Goal: Information Seeking & Learning: Learn about a topic

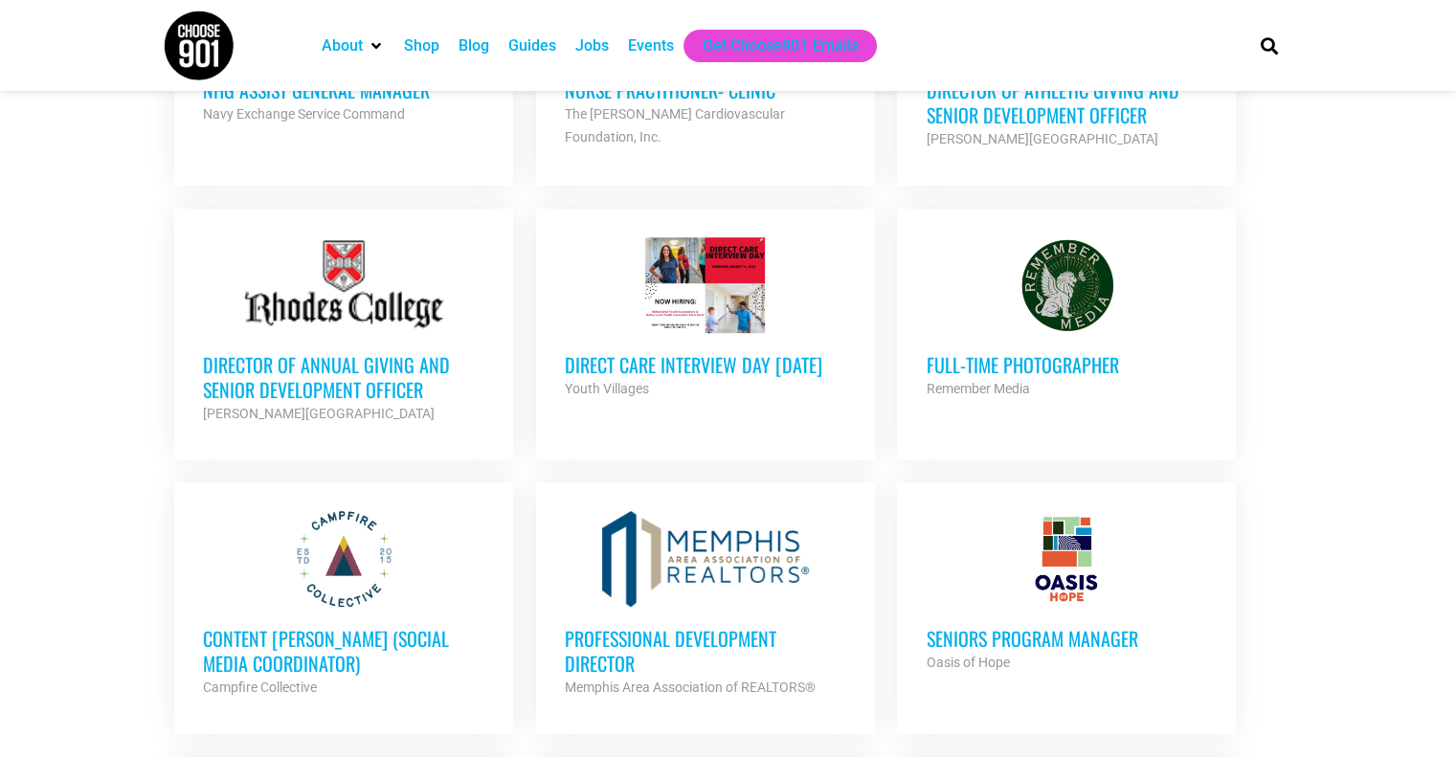
scroll to position [1118, 0]
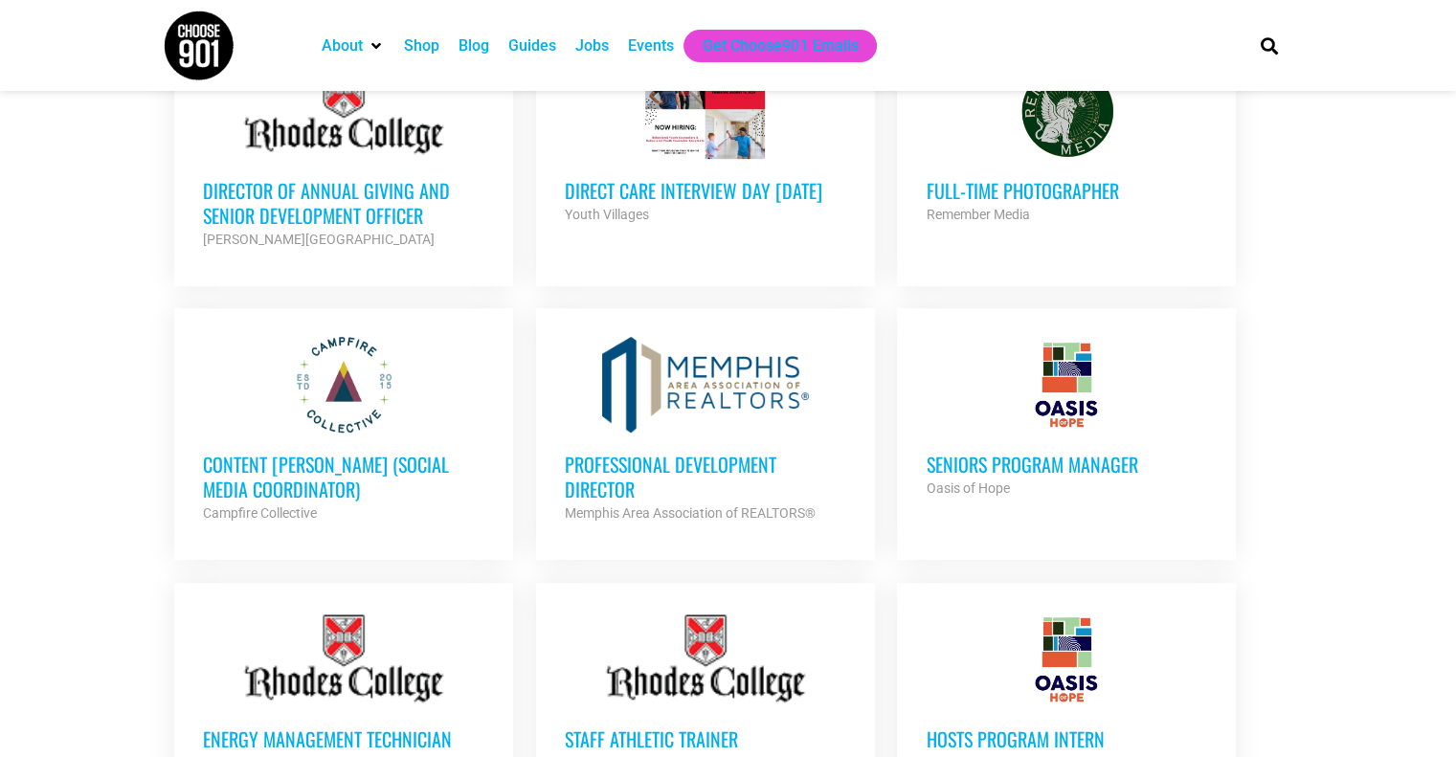
click at [352, 458] on h3 "Content [PERSON_NAME] (Social Media Coordinator)" at bounding box center [343, 477] width 281 height 50
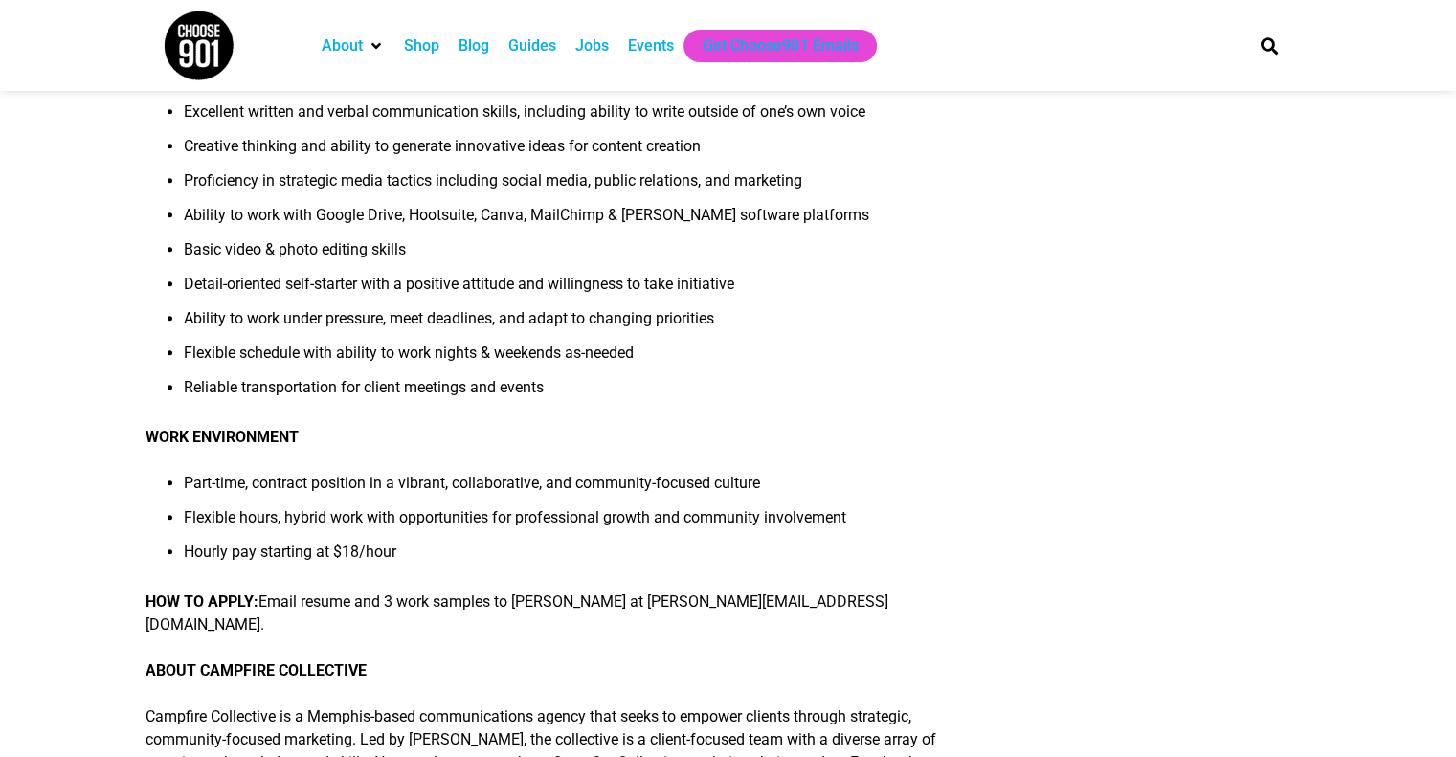
scroll to position [1083, 0]
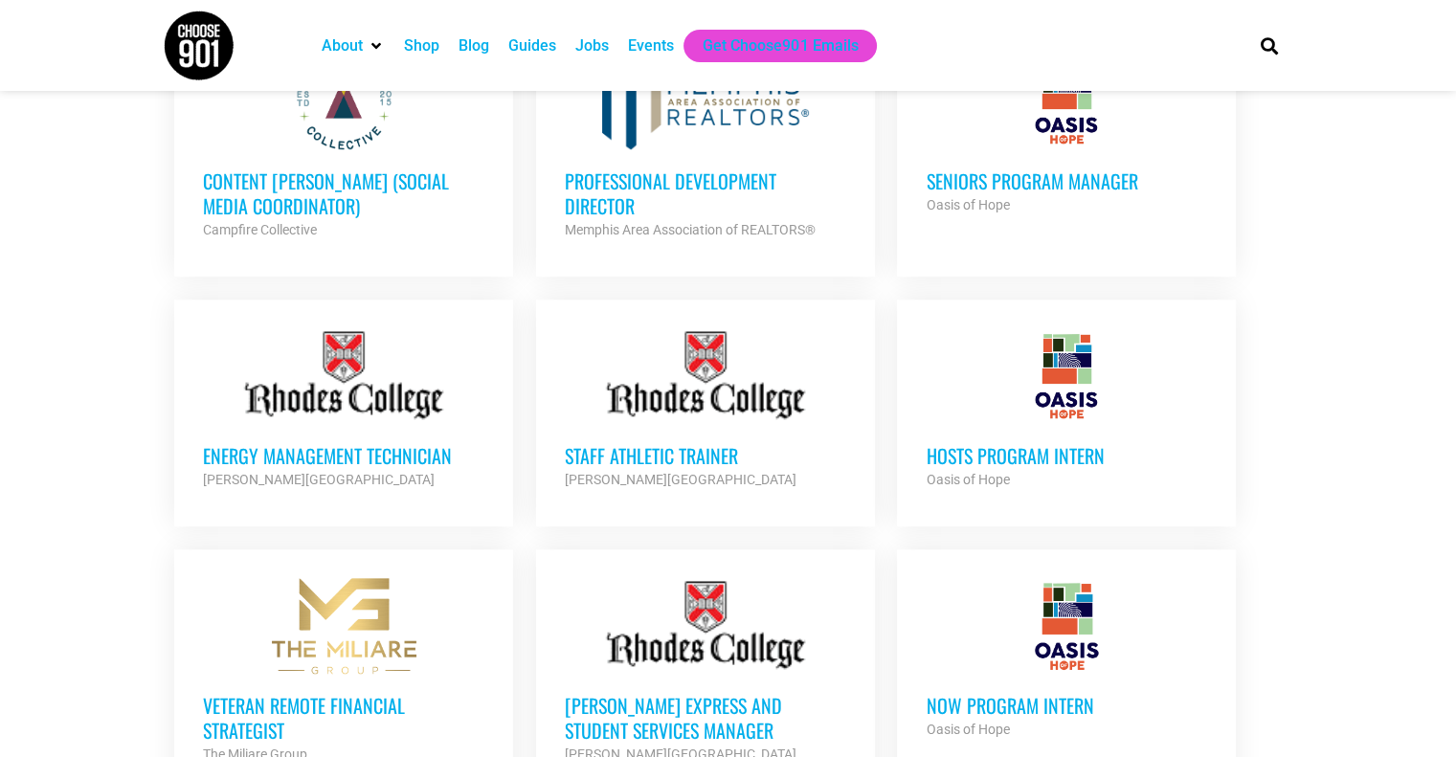
scroll to position [1404, 0]
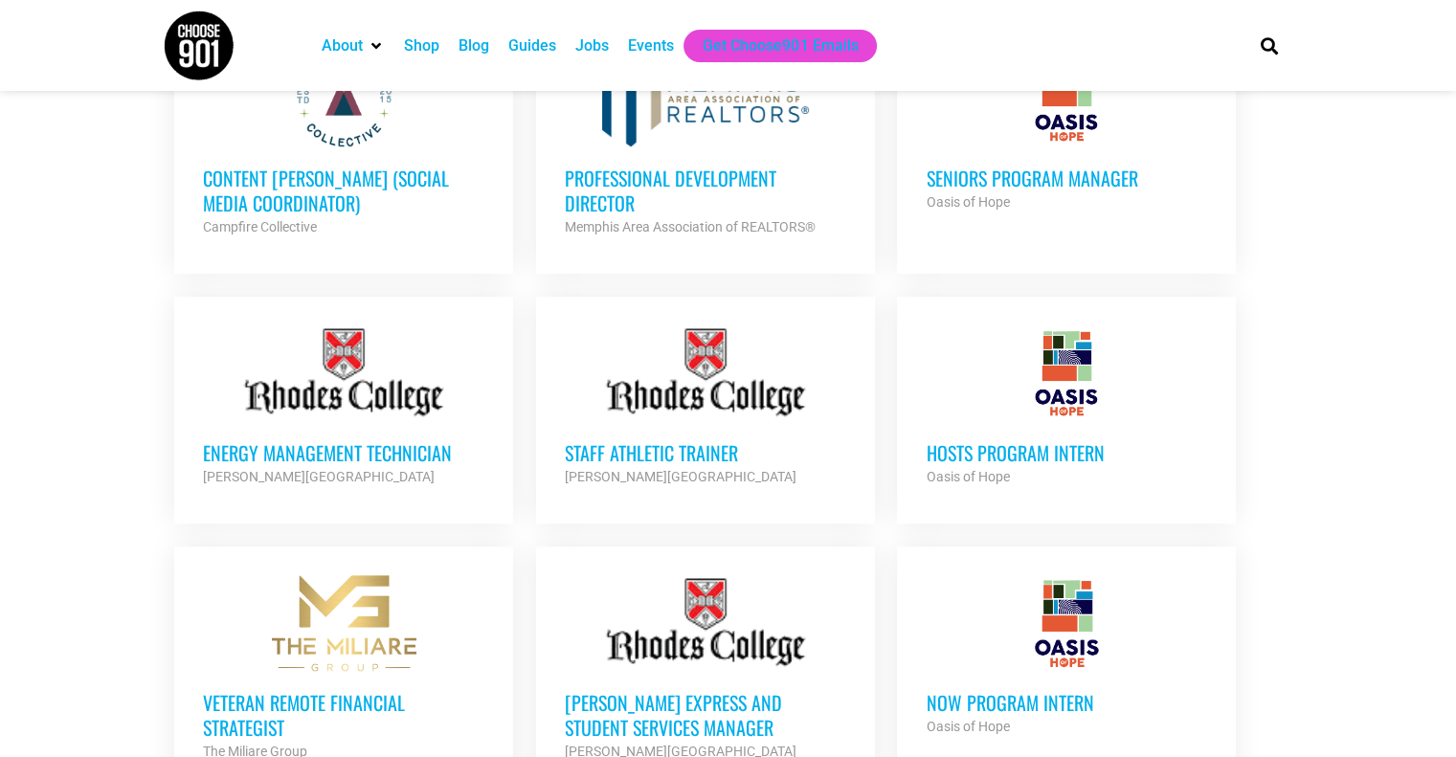
click at [713, 446] on h3 "Staff Athletic Trainer" at bounding box center [705, 452] width 281 height 25
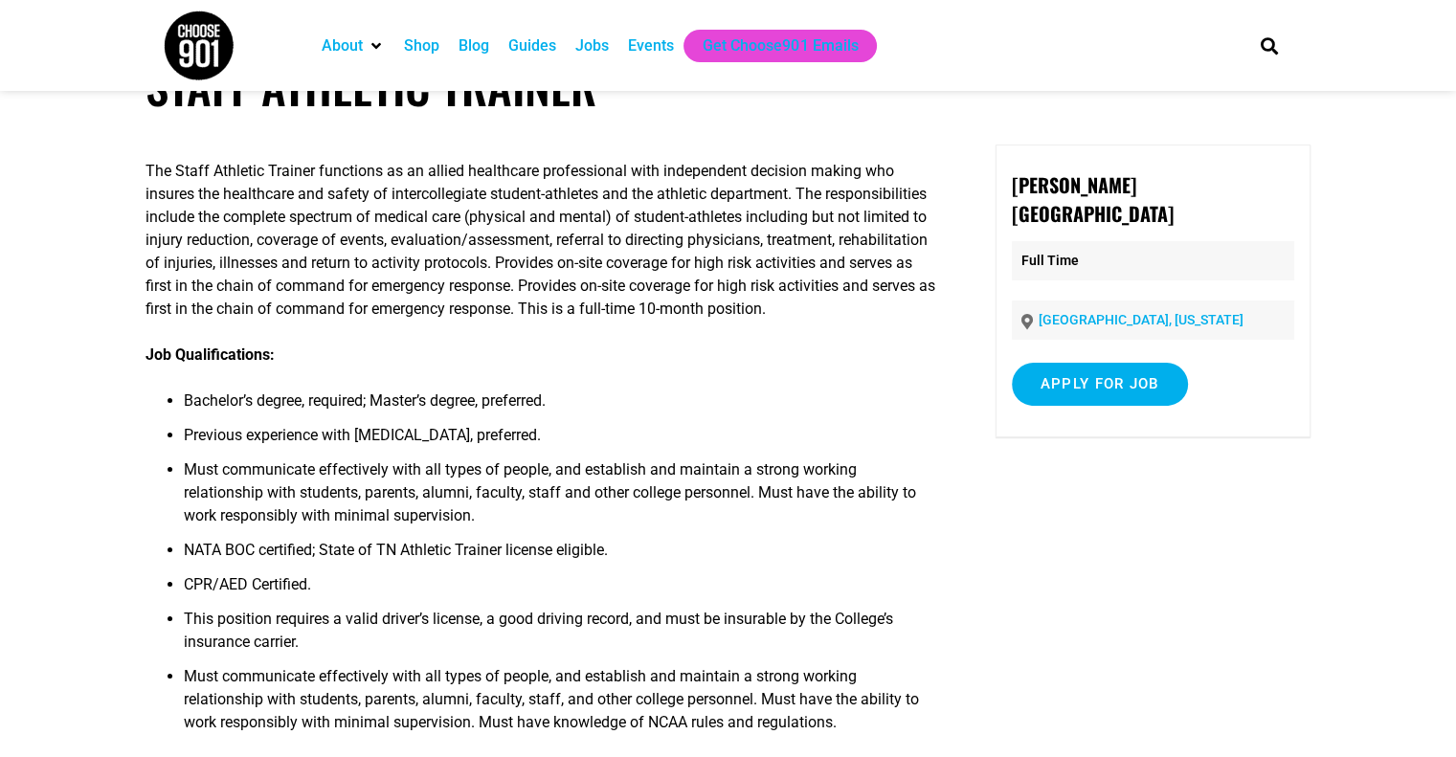
scroll to position [78, 0]
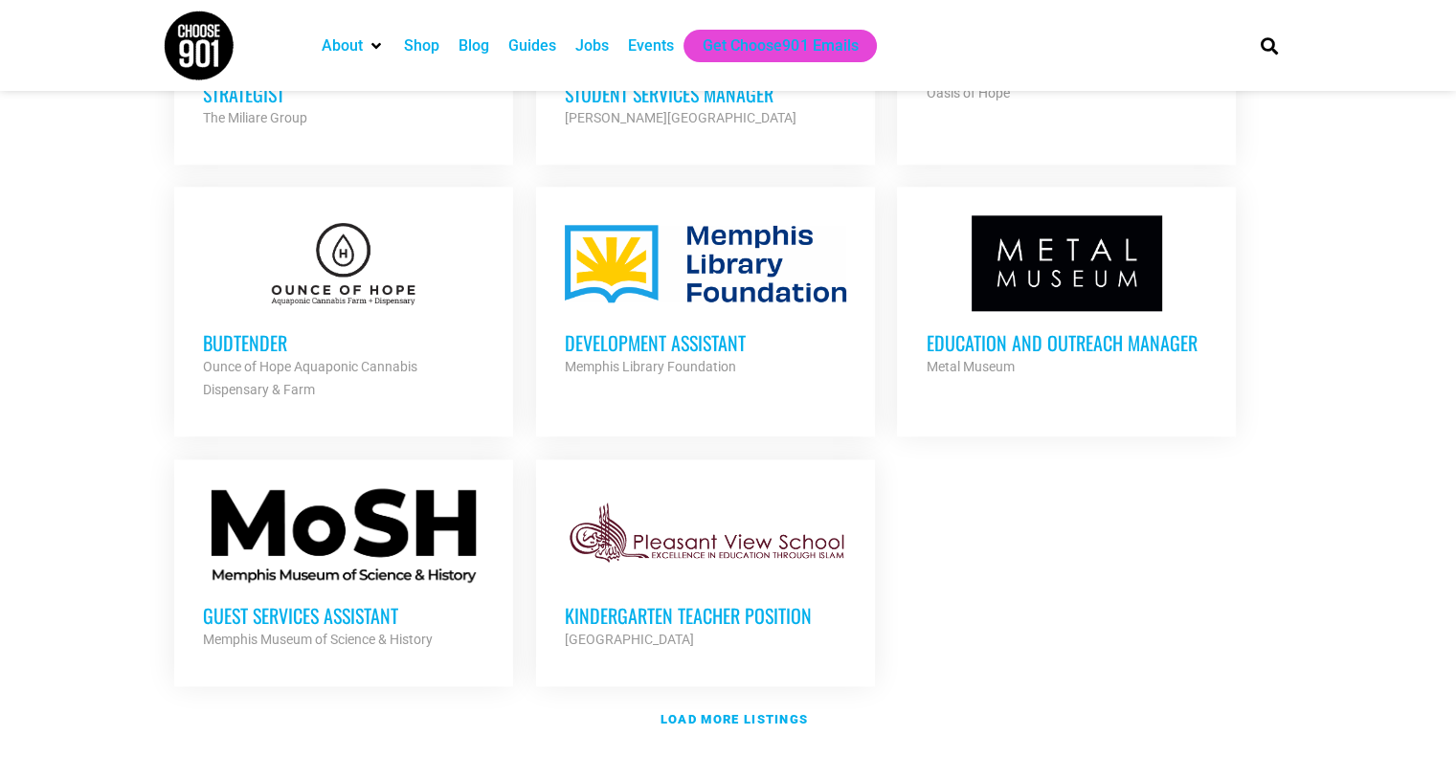
scroll to position [2153, 0]
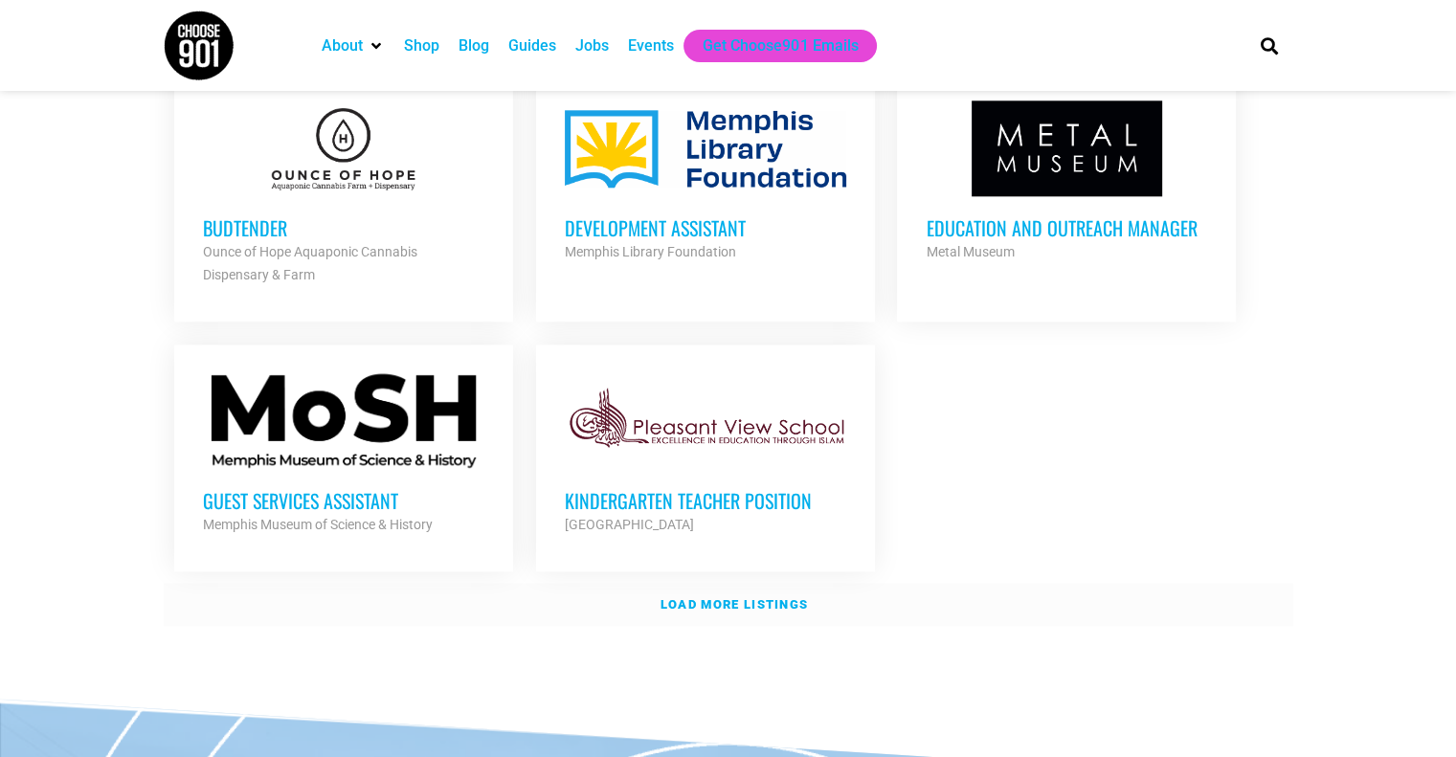
click at [709, 597] on strong "Load more listings" at bounding box center [733, 604] width 147 height 14
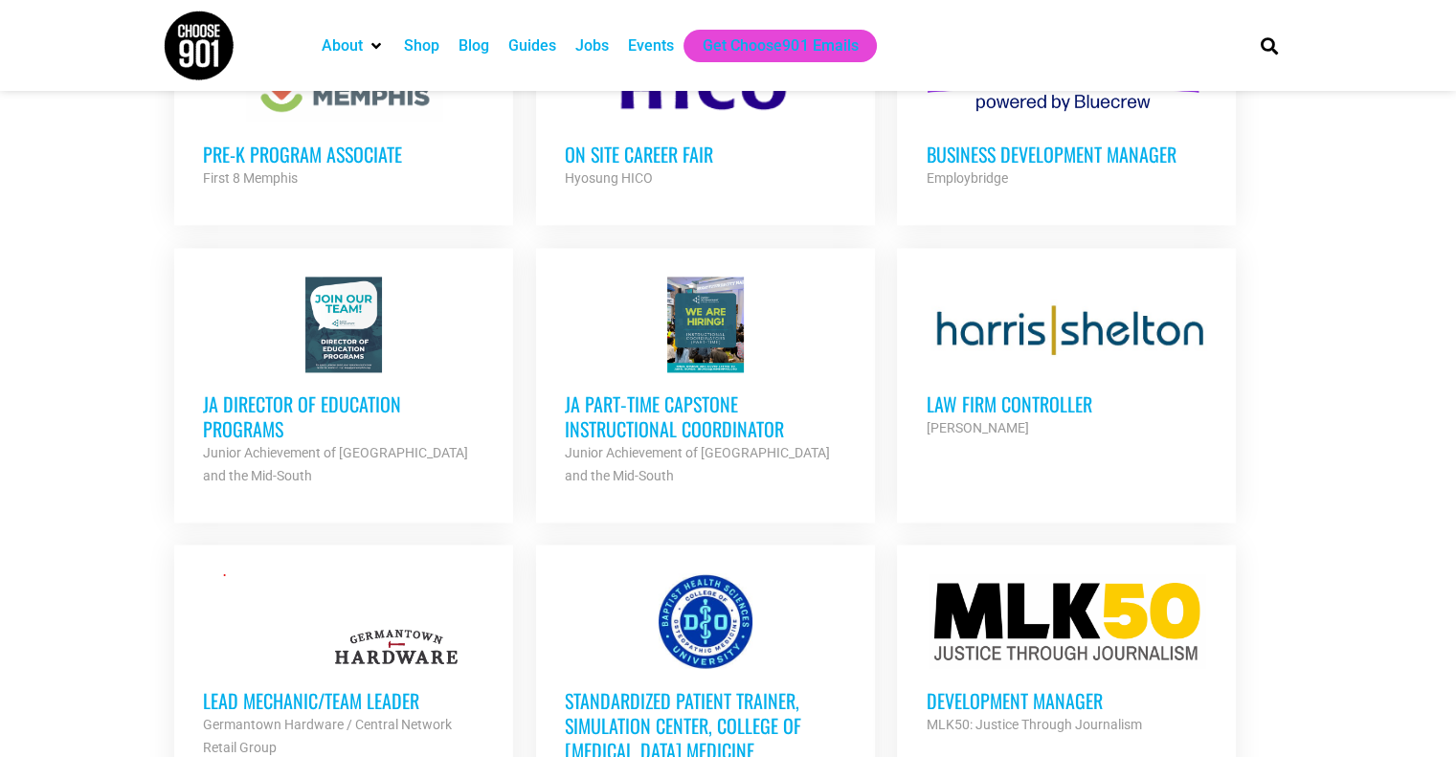
scroll to position [2832, 0]
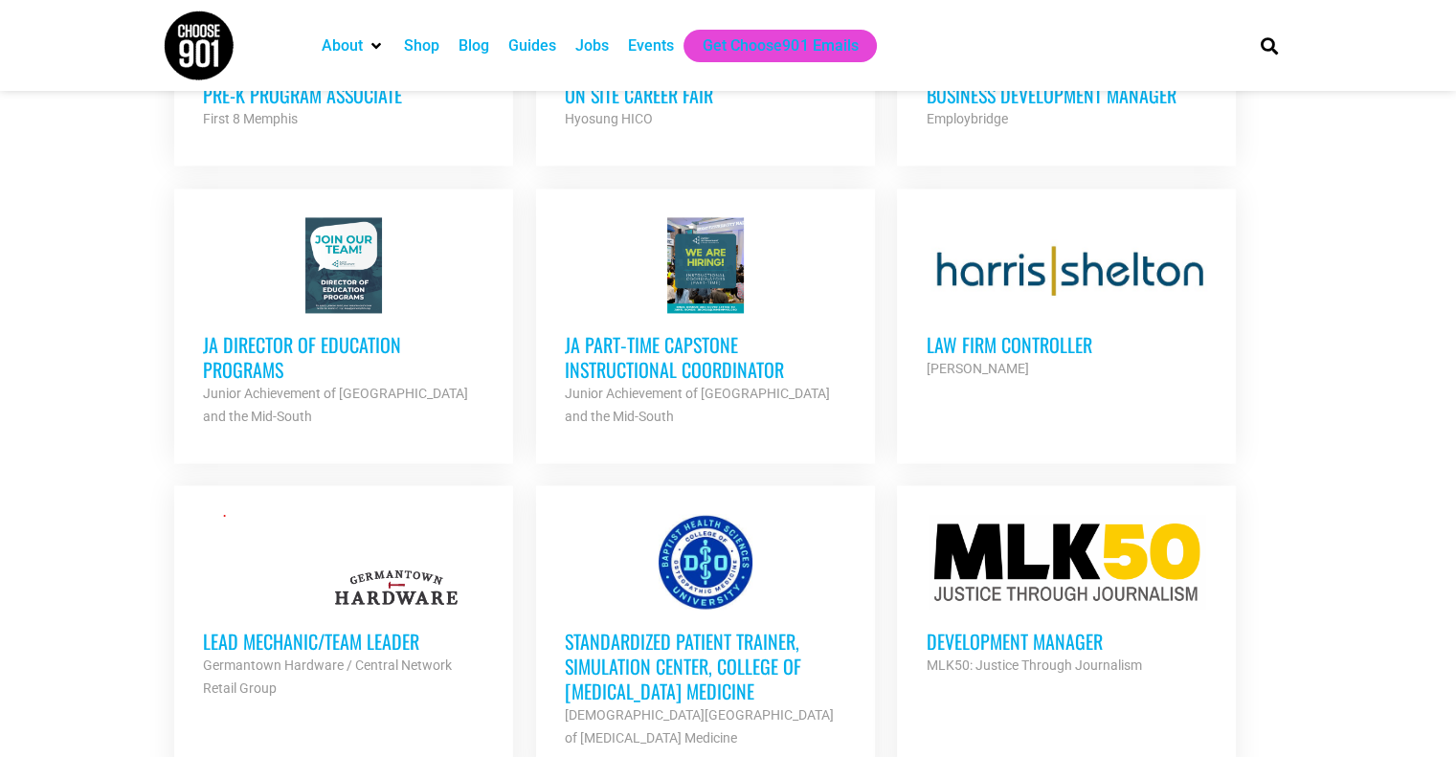
click at [1041, 335] on h3 "Law Firm Controller" at bounding box center [1066, 344] width 281 height 25
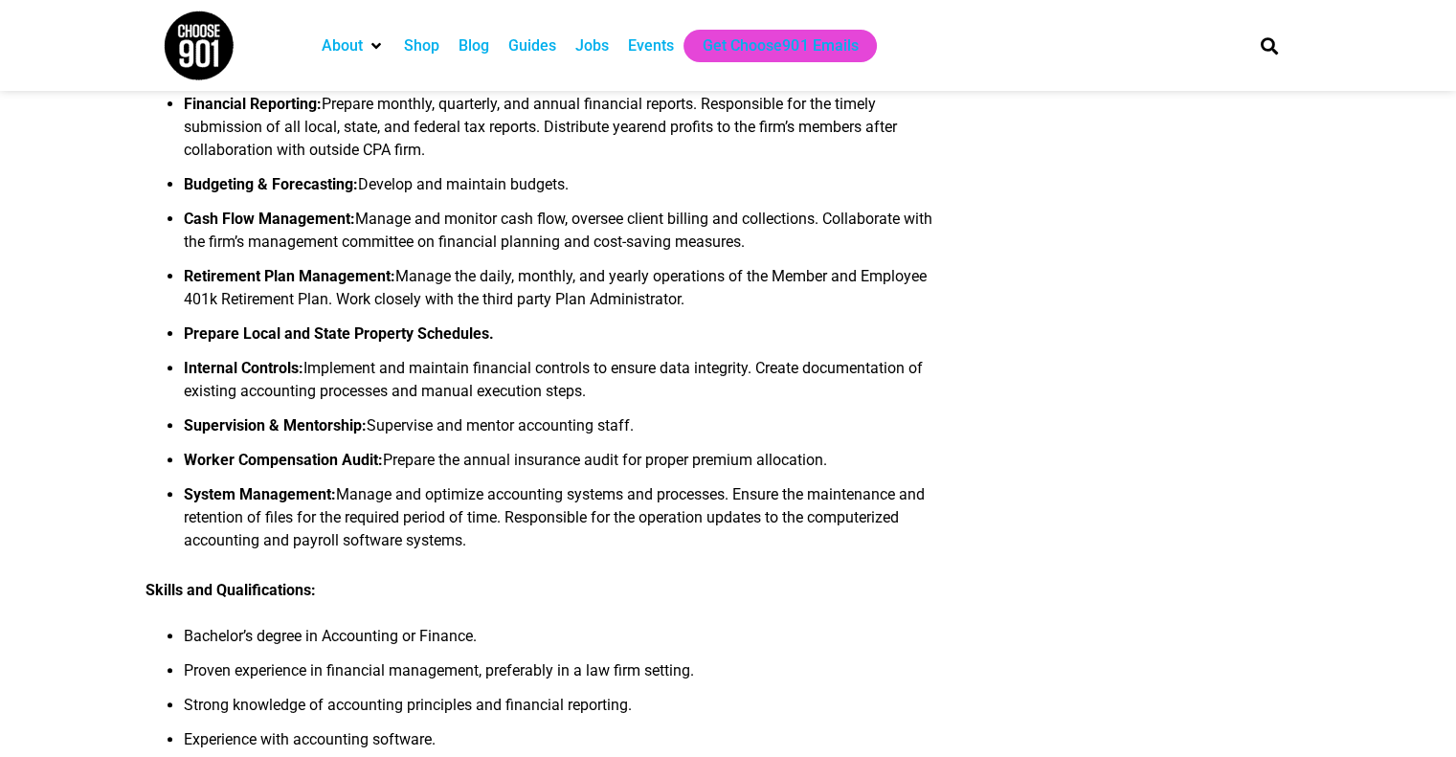
scroll to position [632, 0]
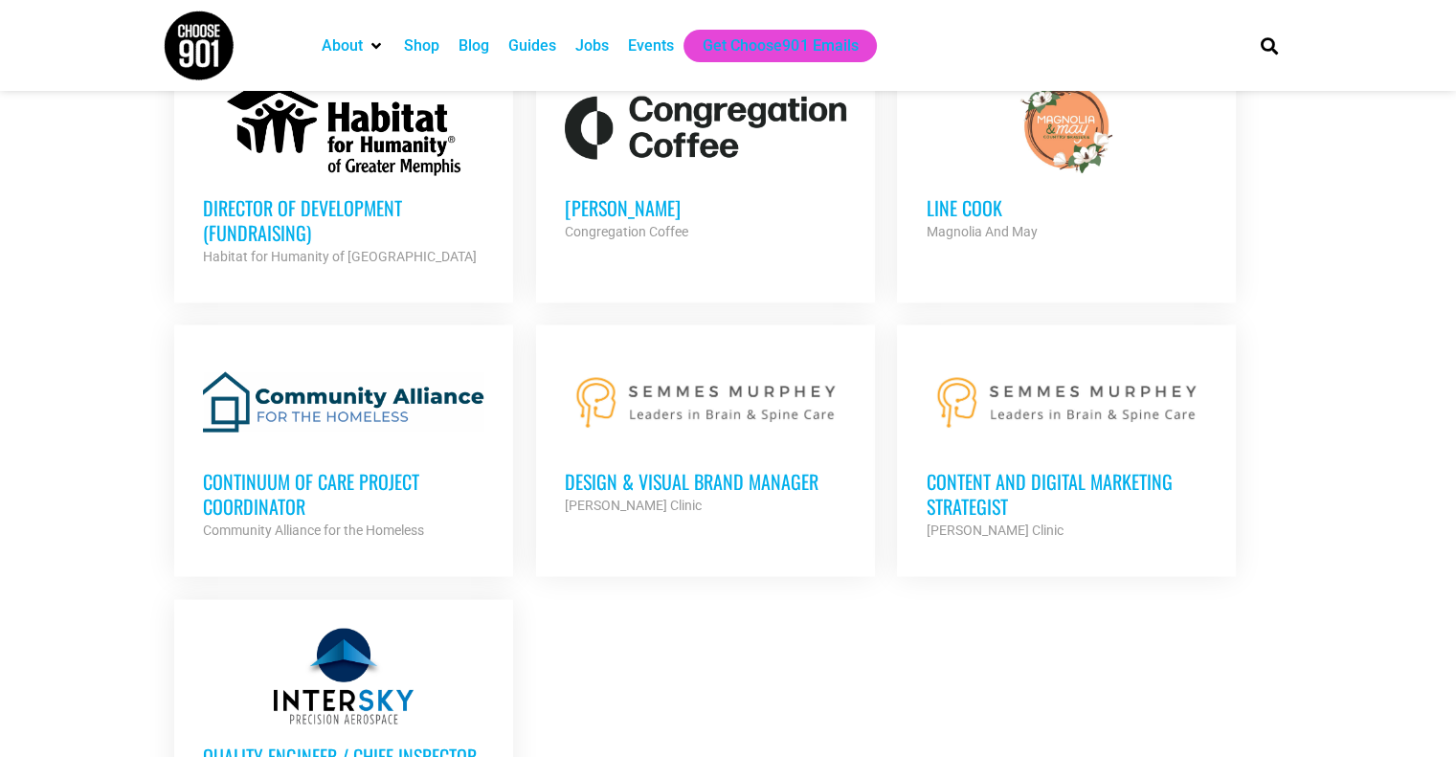
scroll to position [3864, 0]
click at [1002, 469] on h3 "Content and Digital Marketing Strategist" at bounding box center [1066, 493] width 281 height 50
click at [712, 468] on h3 "Design & Visual Brand Manager" at bounding box center [705, 480] width 281 height 25
click at [709, 468] on h3 "Design & Visual Brand Manager" at bounding box center [705, 480] width 281 height 25
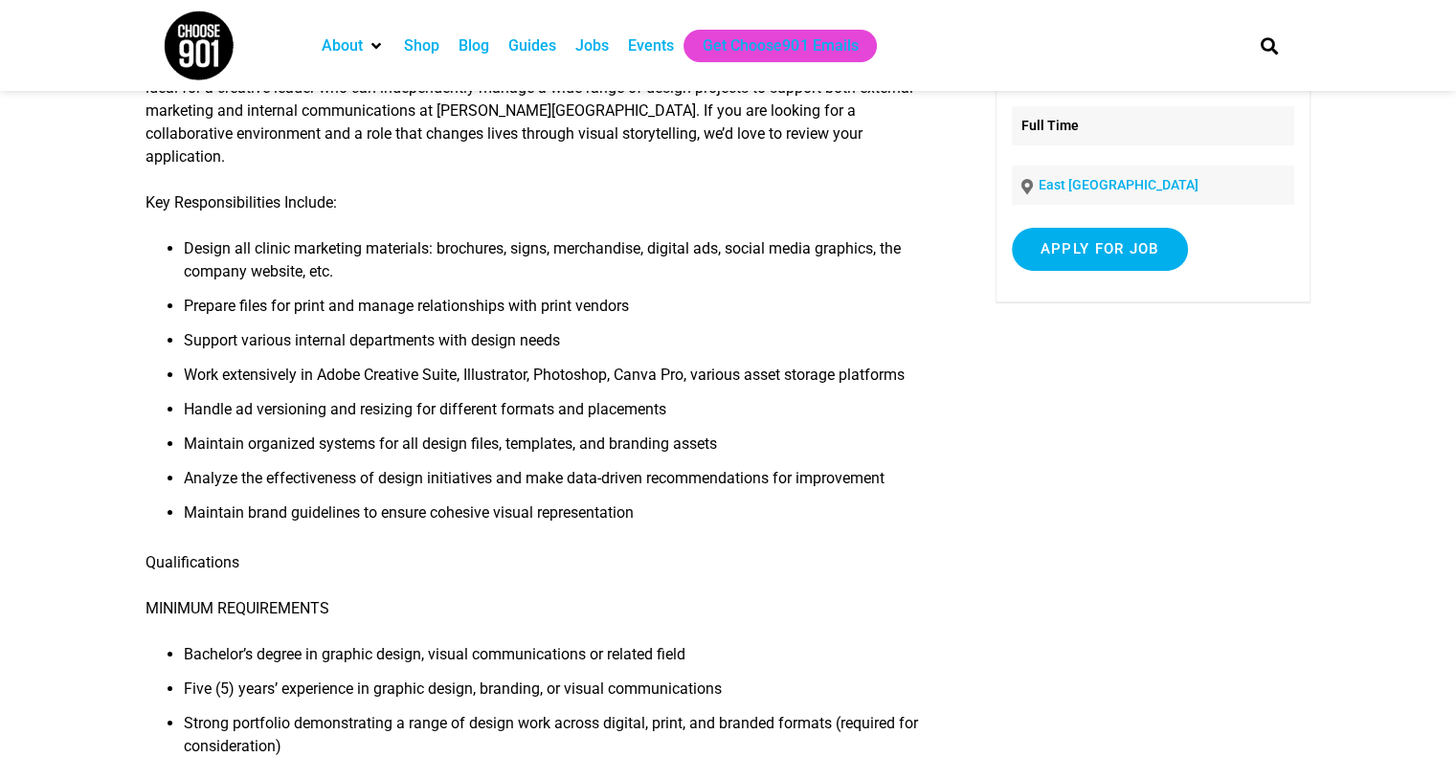
scroll to position [264, 0]
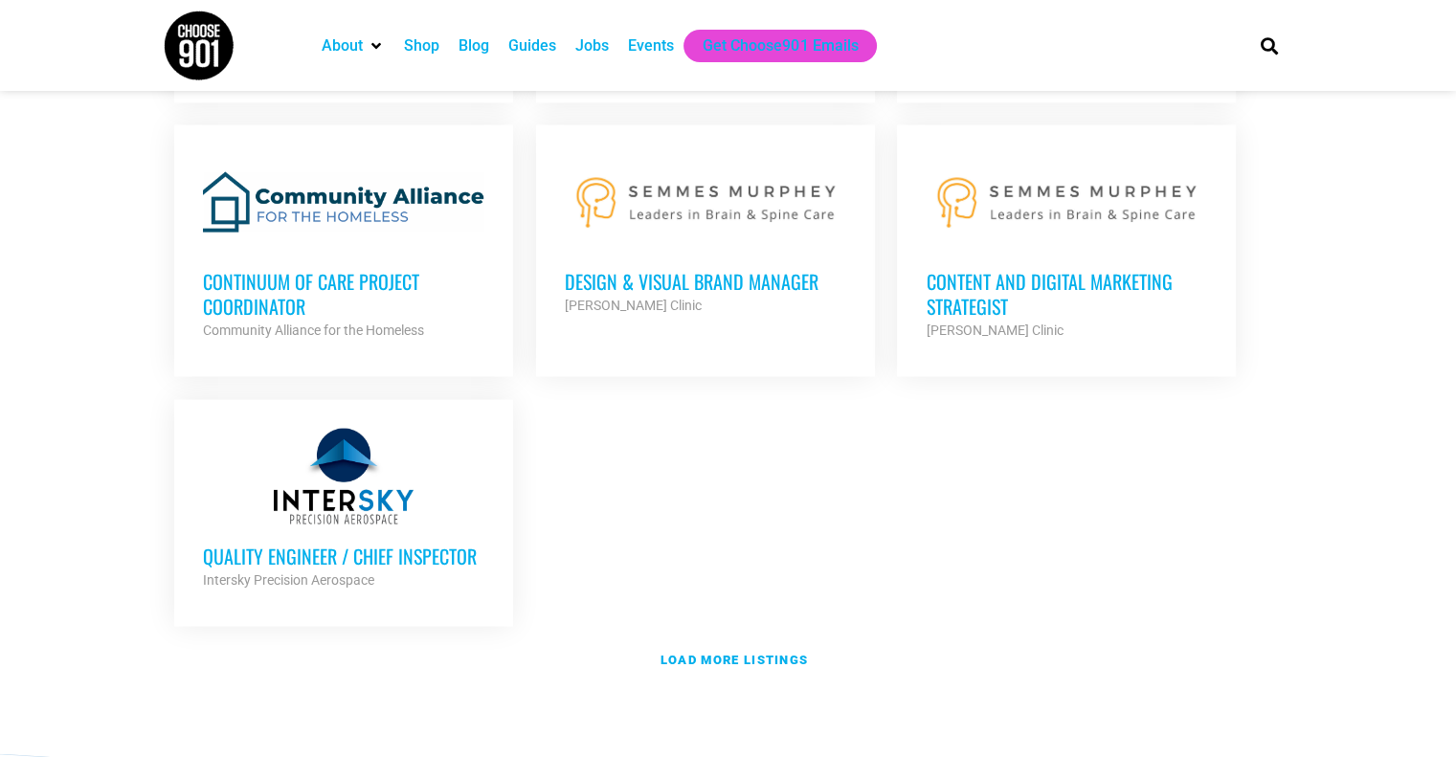
scroll to position [4074, 0]
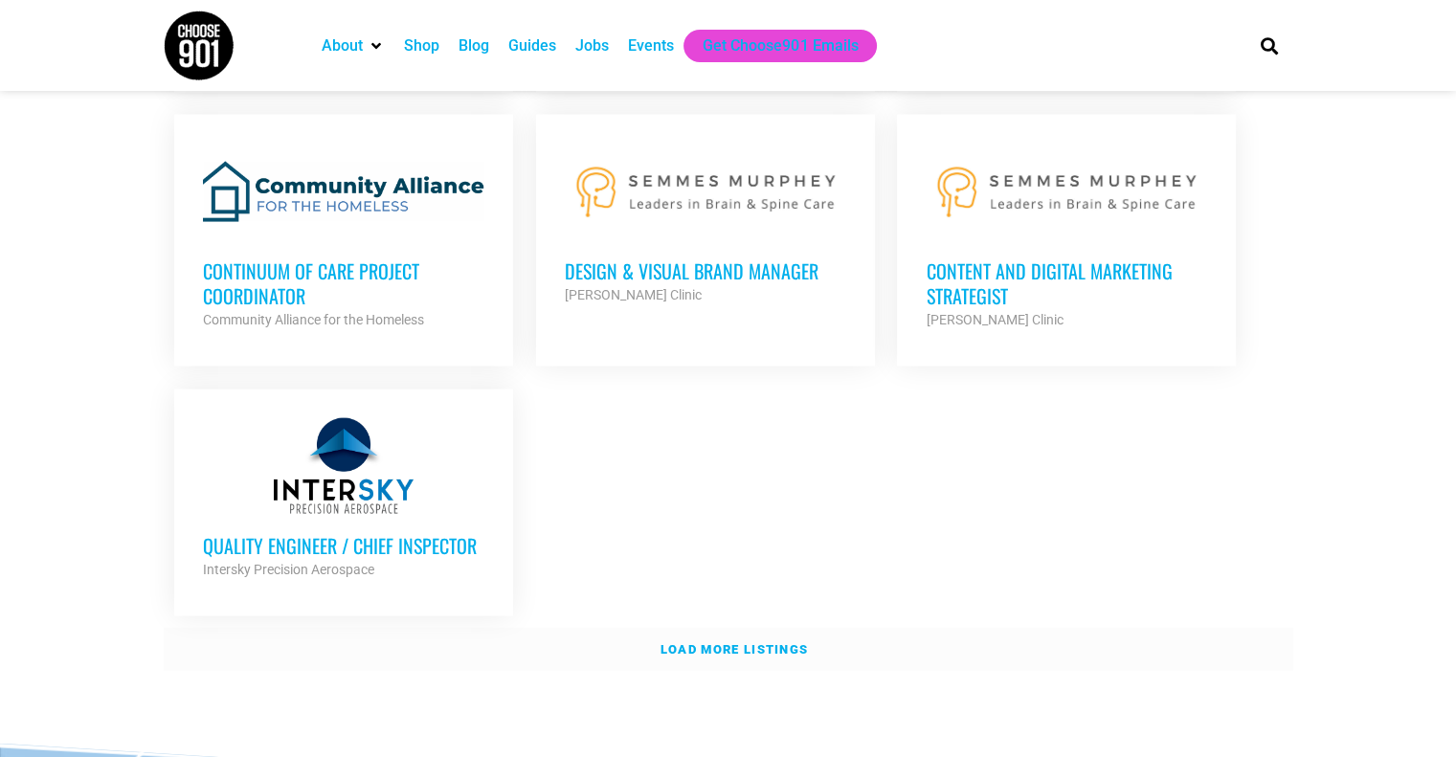
click at [694, 642] on strong "Load more listings" at bounding box center [733, 649] width 147 height 14
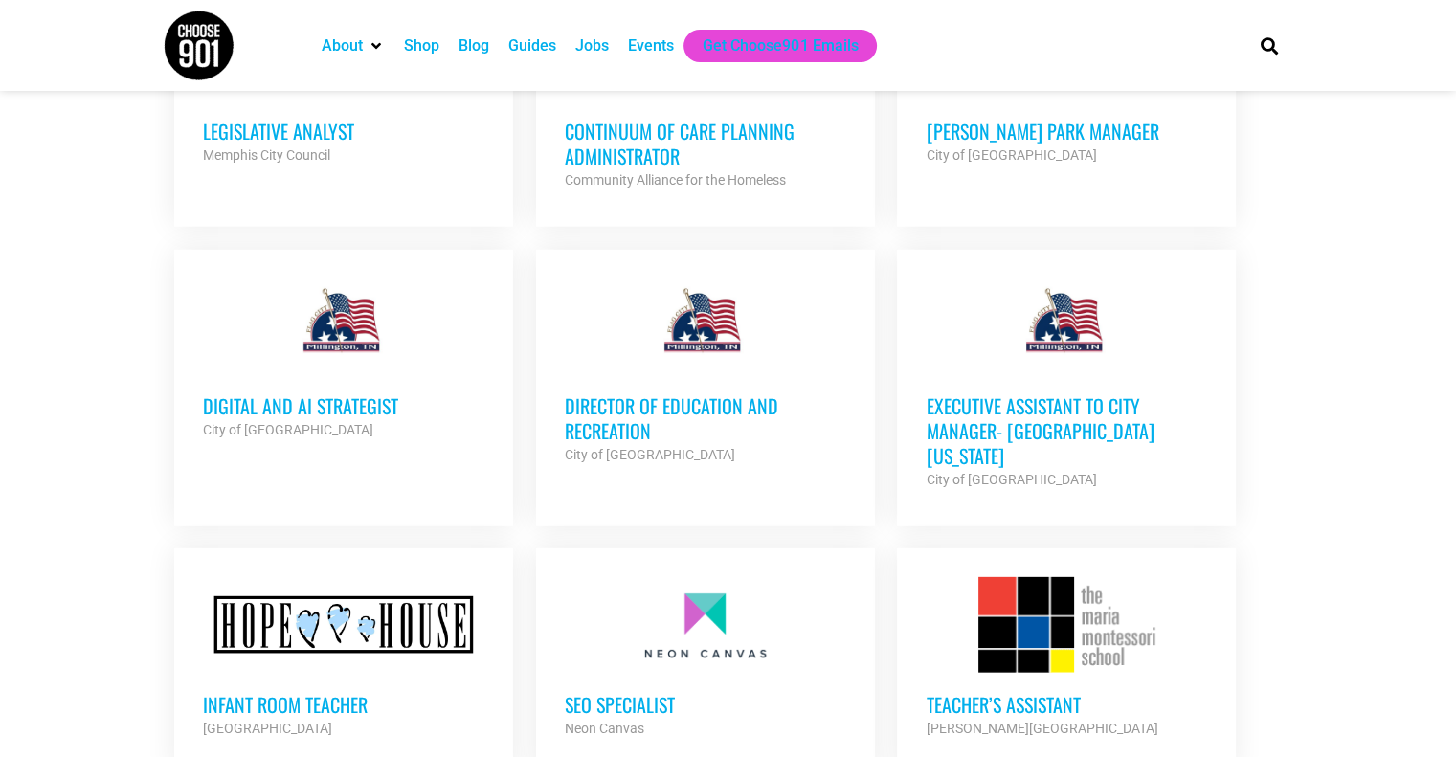
scroll to position [5634, 0]
click at [347, 392] on h3 "Digital and AI Strategist" at bounding box center [343, 404] width 281 height 25
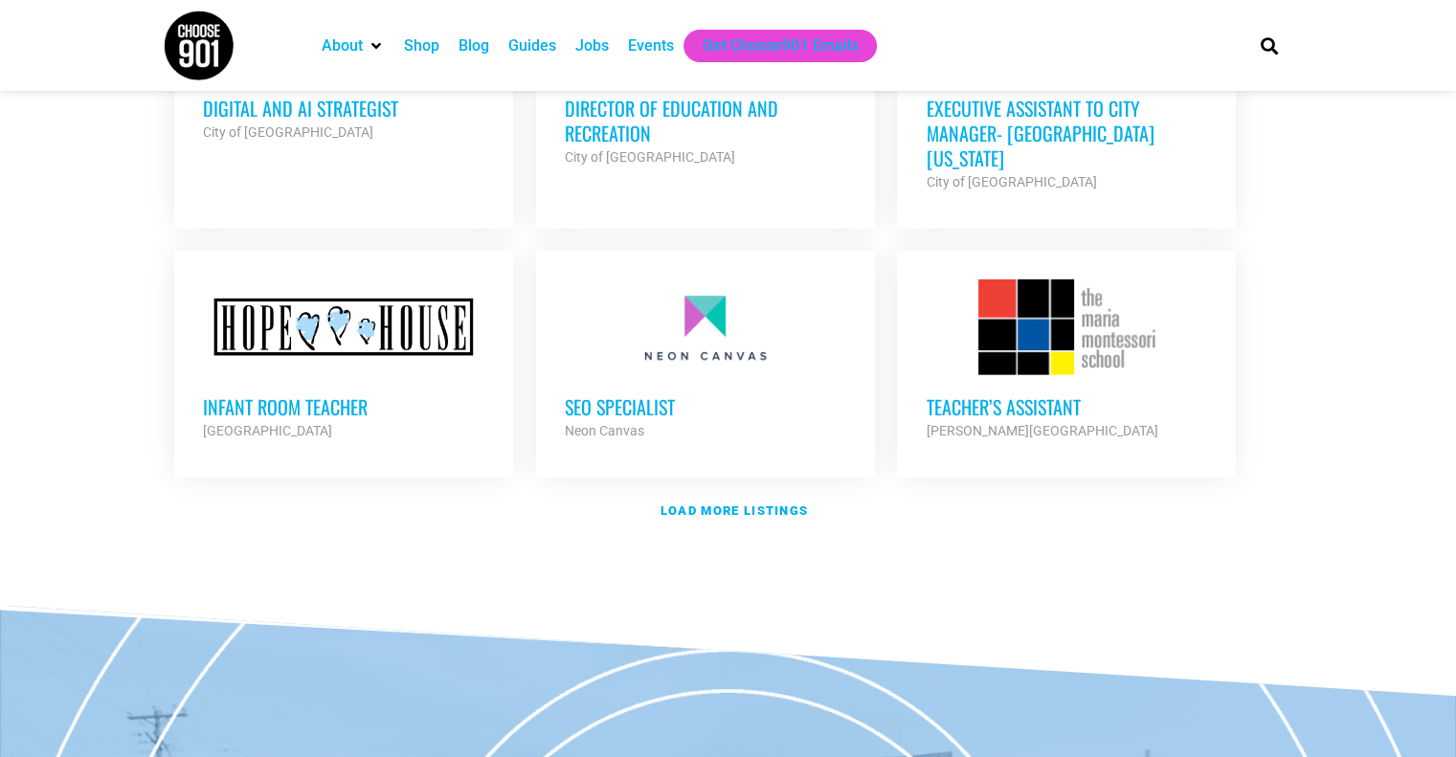
scroll to position [5934, 0]
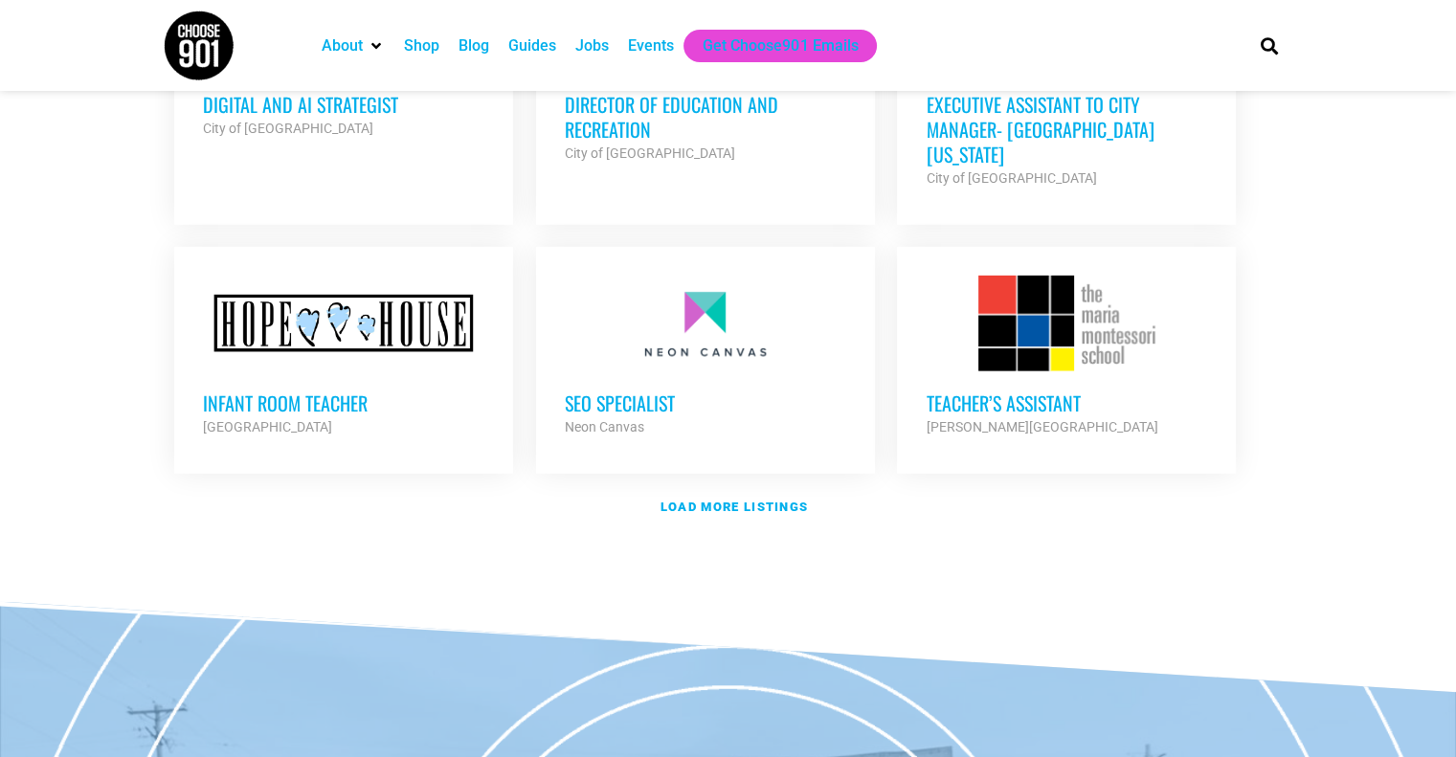
click at [632, 391] on h3 "SEO Specialist" at bounding box center [705, 403] width 281 height 25
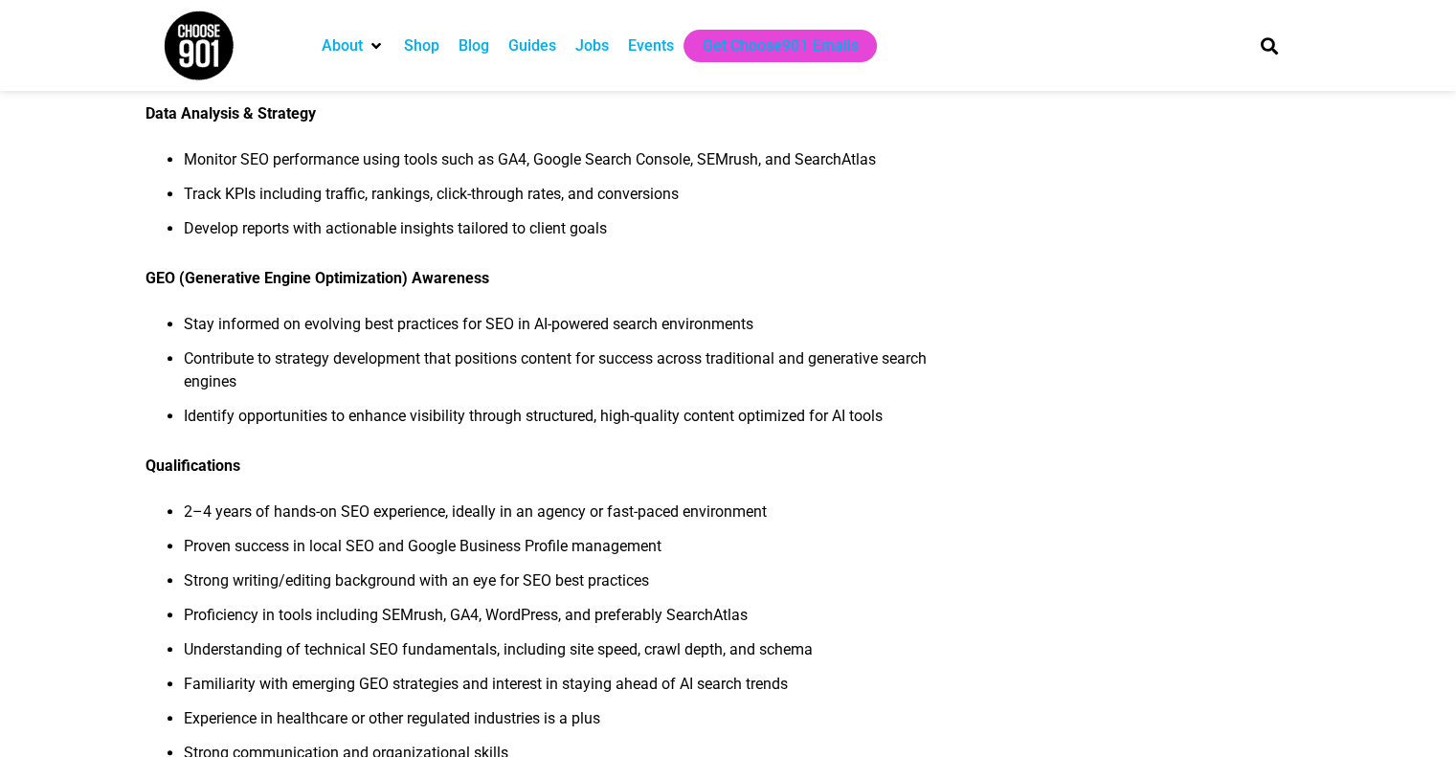
scroll to position [928, 0]
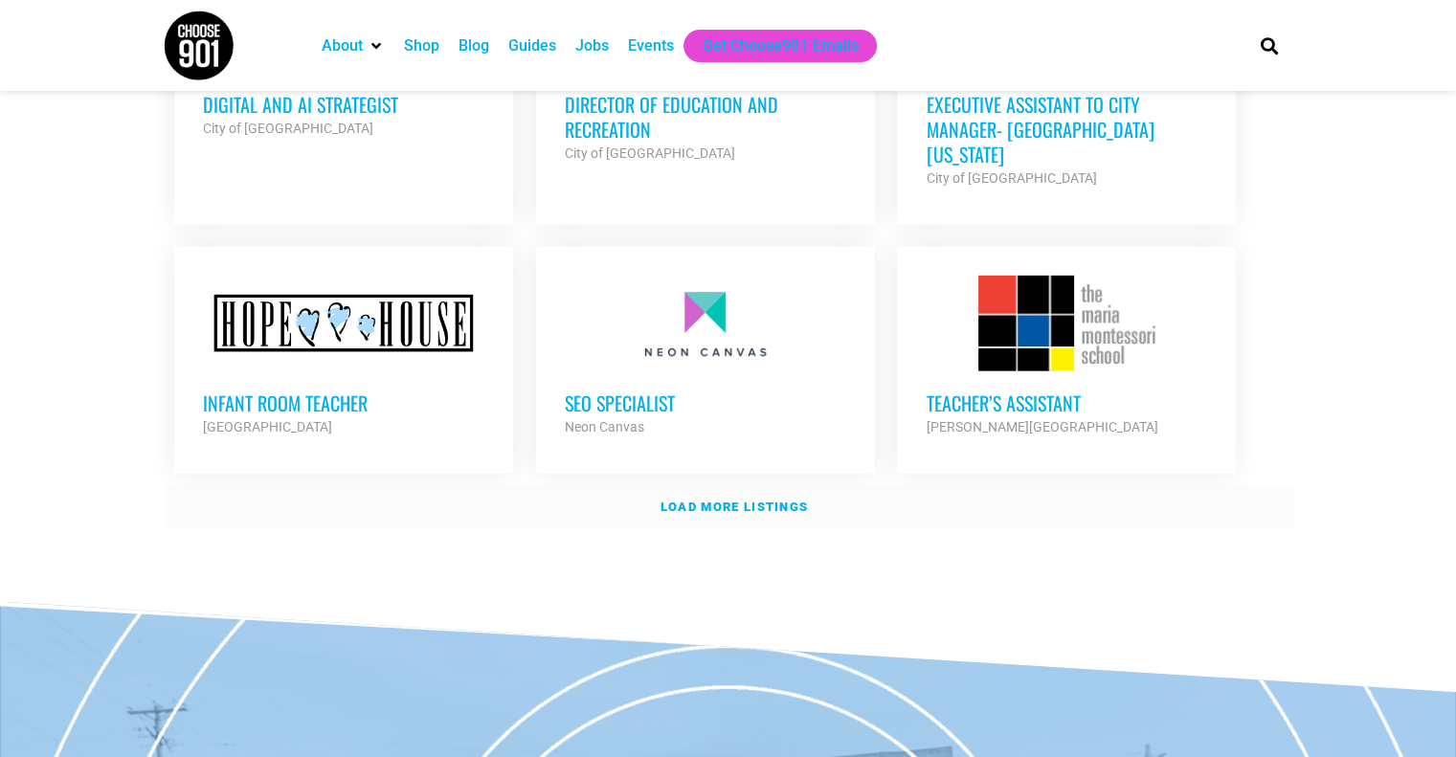
click at [730, 500] on strong "Load more listings" at bounding box center [733, 507] width 147 height 14
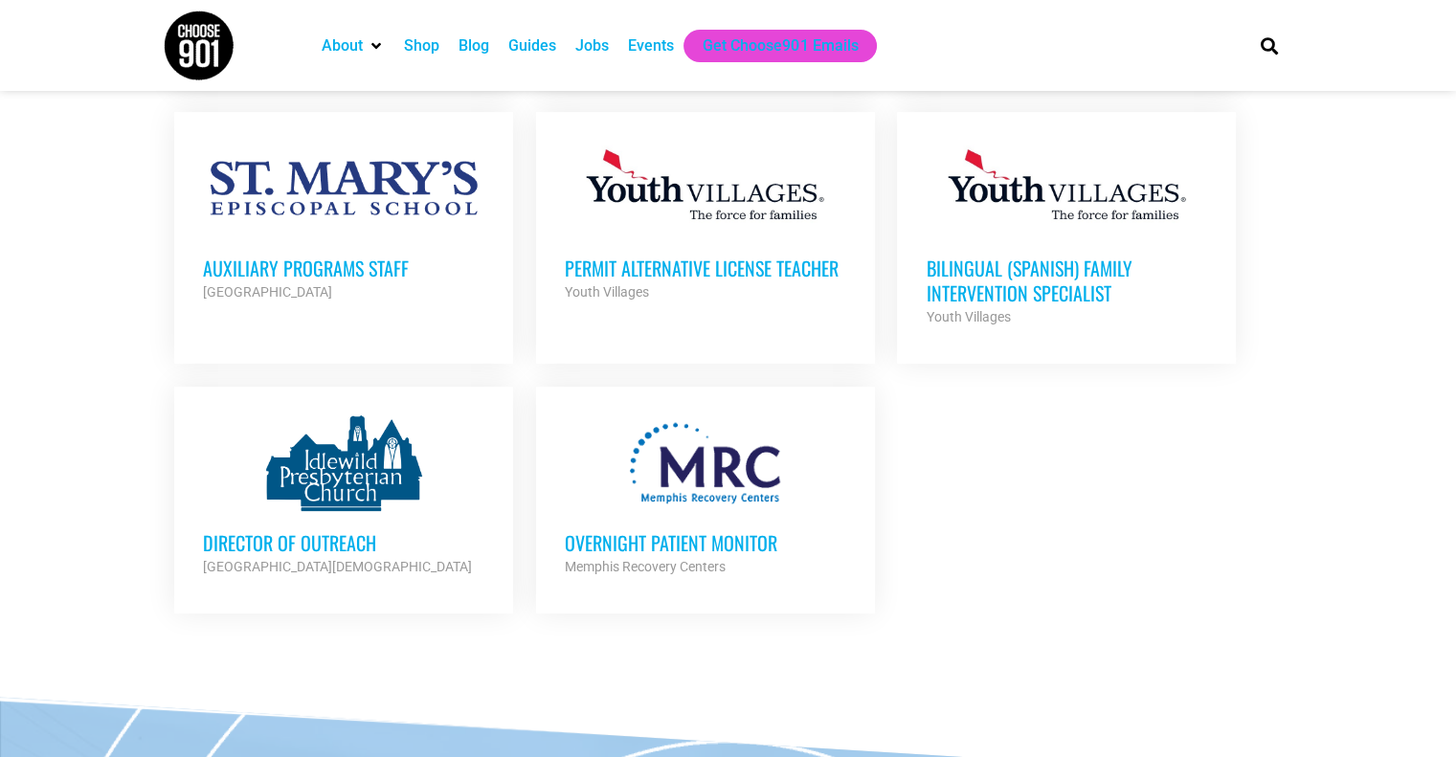
scroll to position [7693, 0]
